Goal: Task Accomplishment & Management: Complete application form

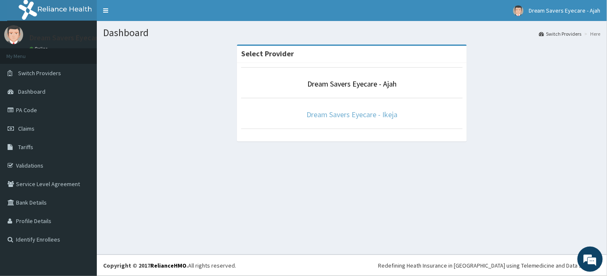
click at [336, 118] on link "Dream Savers Eyecare - Ikeja" at bounding box center [351, 115] width 91 height 10
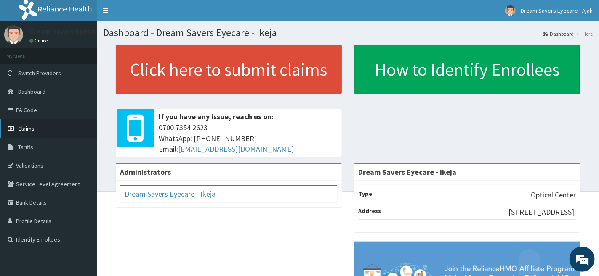
click at [46, 125] on link "Claims" at bounding box center [48, 128] width 97 height 19
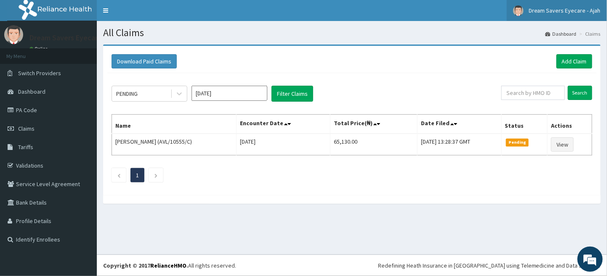
click at [560, 8] on span "Dream Savers Eyecare - Ajah" at bounding box center [564, 11] width 72 height 8
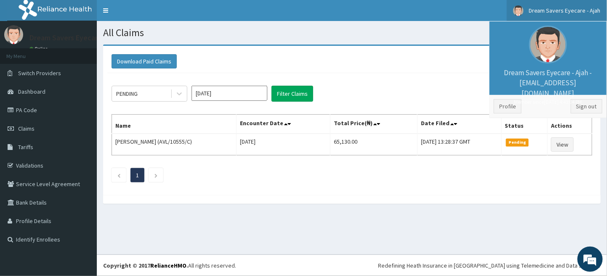
click at [560, 8] on span "Dream Savers Eyecare - Ajah" at bounding box center [564, 11] width 72 height 8
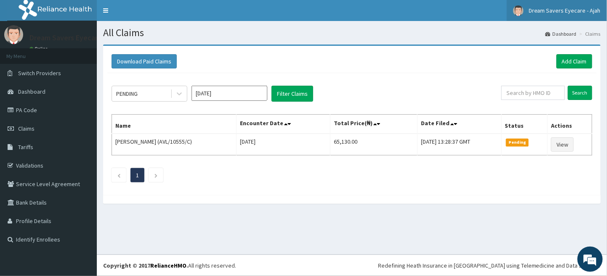
click at [560, 8] on span "Dream Savers Eyecare - Ajah" at bounding box center [564, 11] width 72 height 8
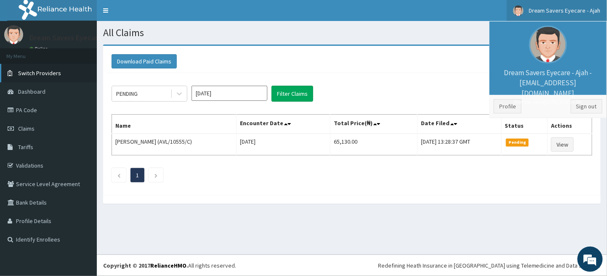
click at [42, 70] on span "Switch Providers" at bounding box center [39, 73] width 43 height 8
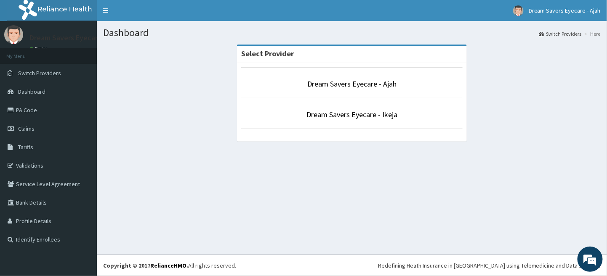
click at [302, 122] on li "Dream Savers Eyecare - Ikeja" at bounding box center [351, 113] width 221 height 31
click at [357, 118] on link "Dream Savers Eyecare - Ikeja" at bounding box center [351, 115] width 91 height 10
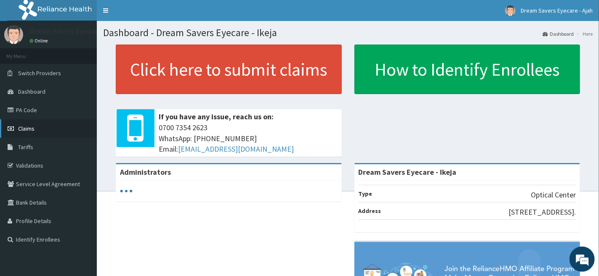
click at [39, 124] on link "Claims" at bounding box center [48, 128] width 97 height 19
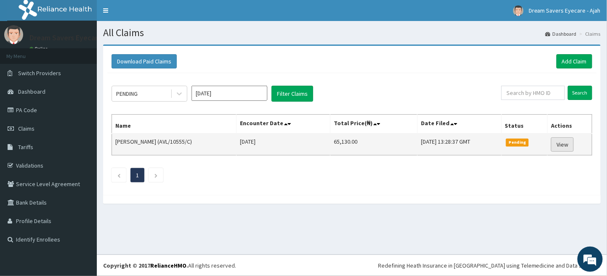
click at [573, 144] on link "View" at bounding box center [562, 145] width 23 height 14
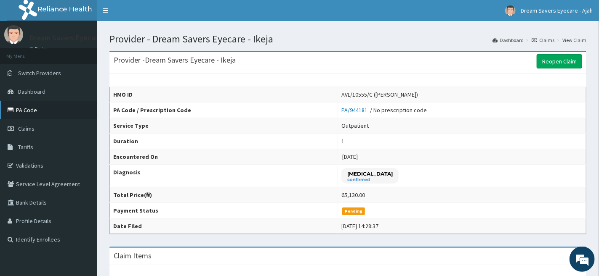
click at [50, 109] on link "PA Code" at bounding box center [48, 110] width 97 height 19
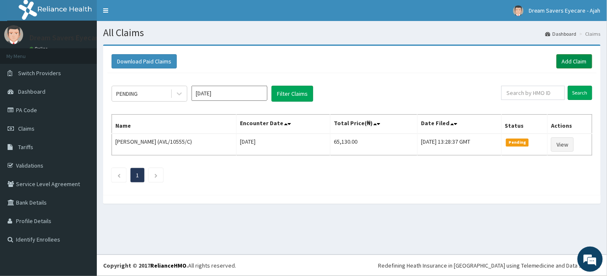
click at [580, 61] on link "Add Claim" at bounding box center [574, 61] width 36 height 14
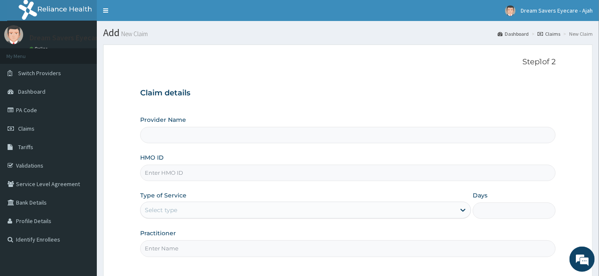
click at [163, 172] on input "HMO ID" at bounding box center [347, 173] width 415 height 16
type input "Dream Savers Eyecare - Ikeja"
type input "c"
type input "CHL/10758/D"
click at [197, 209] on div "Select type" at bounding box center [298, 210] width 315 height 13
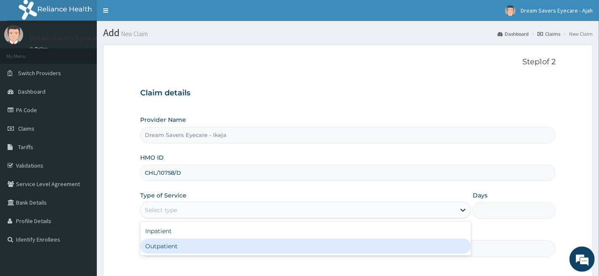
click at [188, 250] on div "Outpatient" at bounding box center [305, 246] width 331 height 15
type input "1"
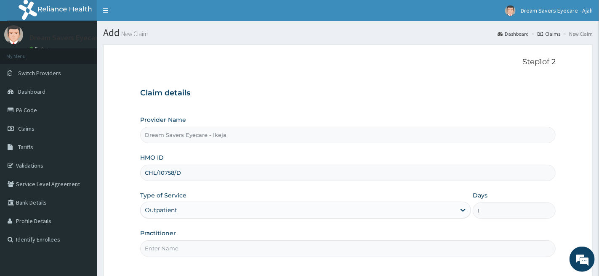
click at [183, 248] on input "Practitioner" at bounding box center [347, 249] width 415 height 16
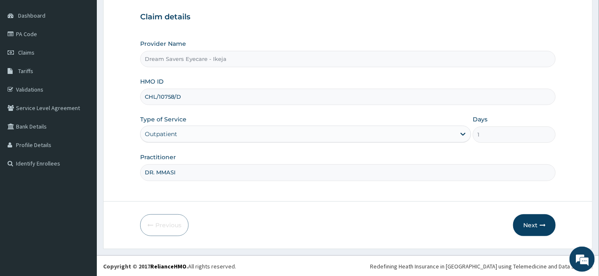
scroll to position [77, 0]
type input "DR. MMASI"
click at [541, 227] on icon "button" at bounding box center [542, 225] width 6 height 6
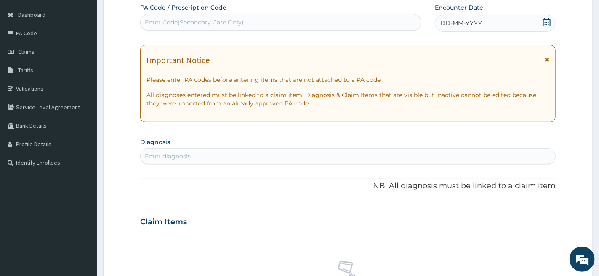
click at [483, 18] on div "DD-MM-YYYY" at bounding box center [495, 23] width 120 height 17
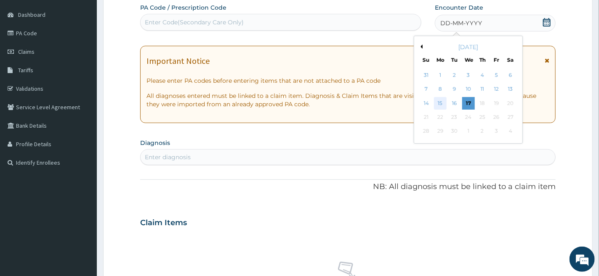
click at [443, 103] on div "15" at bounding box center [440, 103] width 13 height 13
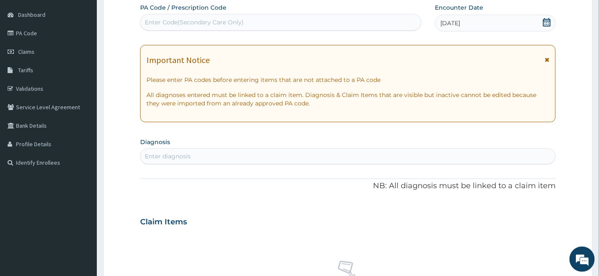
click at [292, 21] on div "Enter Code(Secondary Care Only)" at bounding box center [281, 22] width 280 height 13
paste input "PA/1D048F"
type input "PA/1D048F"
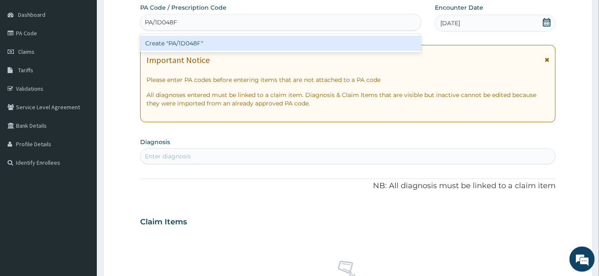
click at [291, 37] on div "Create "PA/1D048F"" at bounding box center [280, 43] width 281 height 15
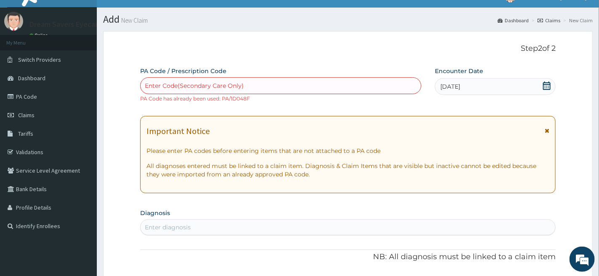
scroll to position [0, 0]
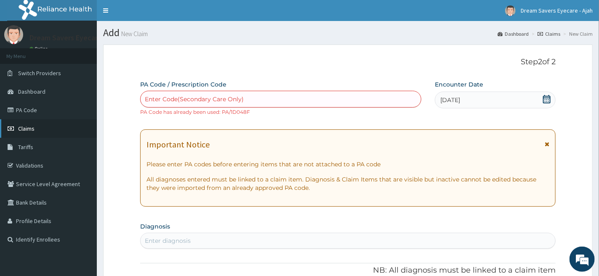
click at [32, 128] on span "Claims" at bounding box center [26, 129] width 16 height 8
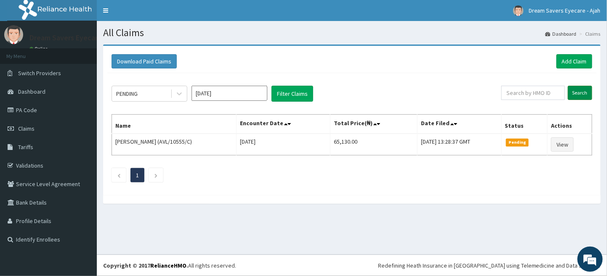
click at [584, 91] on input "Search" at bounding box center [580, 93] width 24 height 14
click at [156, 177] on icon "Next page" at bounding box center [156, 175] width 4 height 5
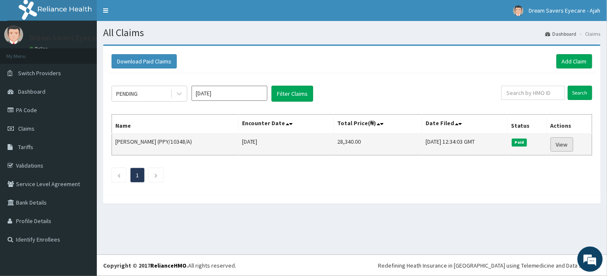
click at [566, 142] on link "View" at bounding box center [561, 145] width 23 height 14
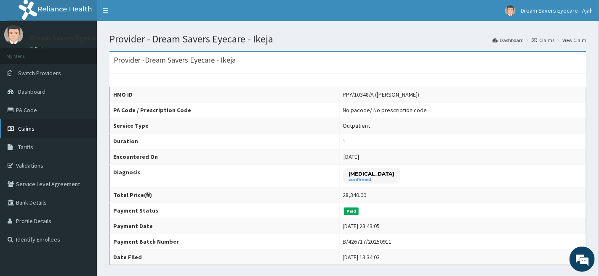
click at [50, 130] on link "Claims" at bounding box center [48, 128] width 97 height 19
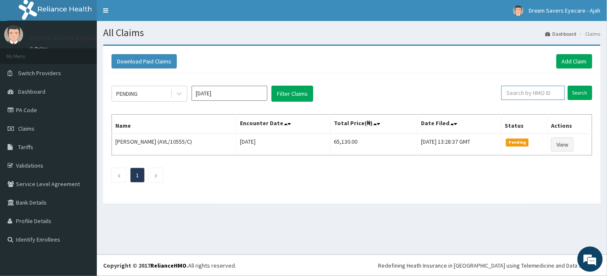
click at [515, 95] on input "text" at bounding box center [533, 93] width 64 height 14
type input "T"
type input "GBATSE"
click at [594, 91] on div "PENDING Sep 2025 Filter Claims GBATSE Search Name Encounter Date Total Price(₦)…" at bounding box center [351, 132] width 489 height 118
click at [581, 93] on input "Search" at bounding box center [580, 93] width 24 height 14
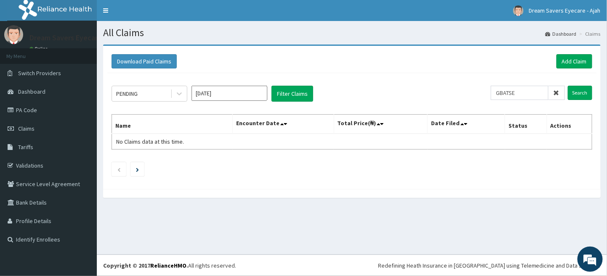
click at [228, 90] on input "Sep 2025" at bounding box center [229, 93] width 76 height 15
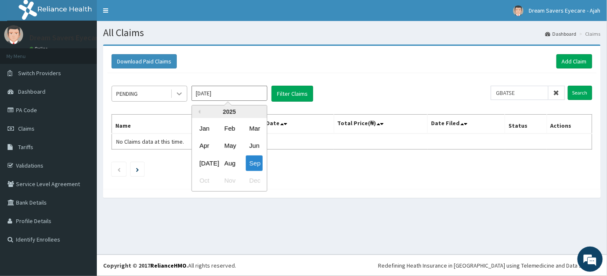
click at [178, 96] on icon at bounding box center [179, 94] width 8 height 8
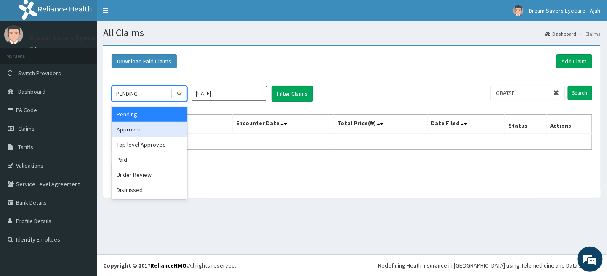
click at [166, 125] on div "Approved" at bounding box center [150, 129] width 76 height 15
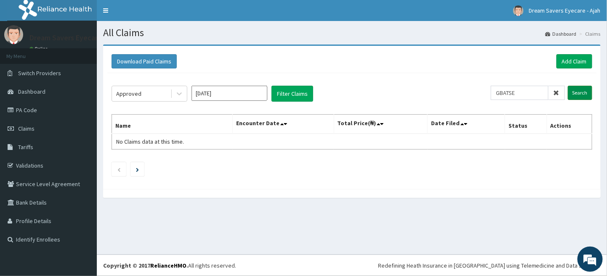
click at [584, 90] on input "Search" at bounding box center [580, 93] width 24 height 14
click at [181, 93] on icon at bounding box center [179, 94] width 8 height 8
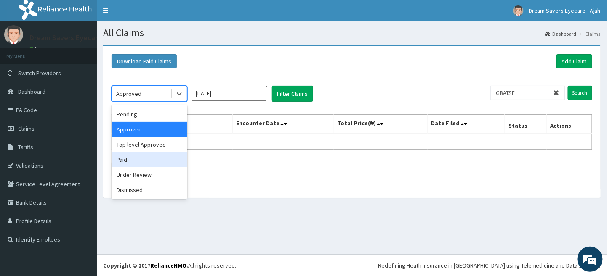
click at [156, 158] on div "Paid" at bounding box center [150, 159] width 76 height 15
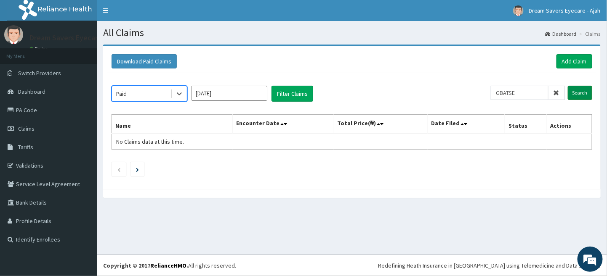
click at [576, 89] on input "Search" at bounding box center [580, 93] width 24 height 14
click at [558, 91] on icon at bounding box center [556, 93] width 6 height 6
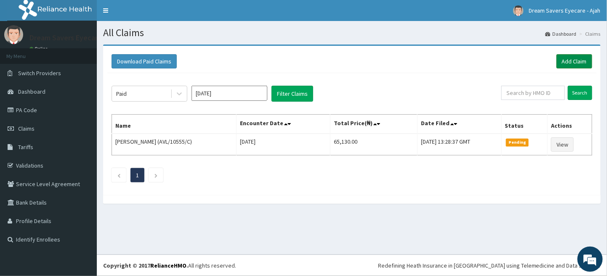
click at [584, 64] on link "Add Claim" at bounding box center [574, 61] width 36 height 14
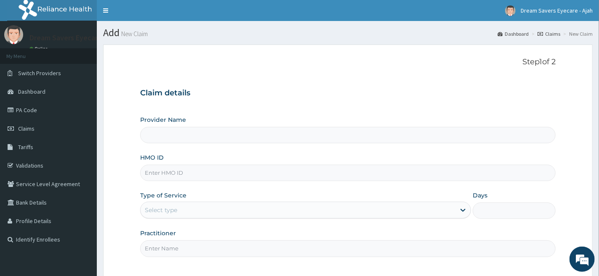
type input "Dream Savers Eyecare - Ikeja"
click at [58, 112] on link "PA Code" at bounding box center [48, 110] width 97 height 19
